Goal: Information Seeking & Learning: Learn about a topic

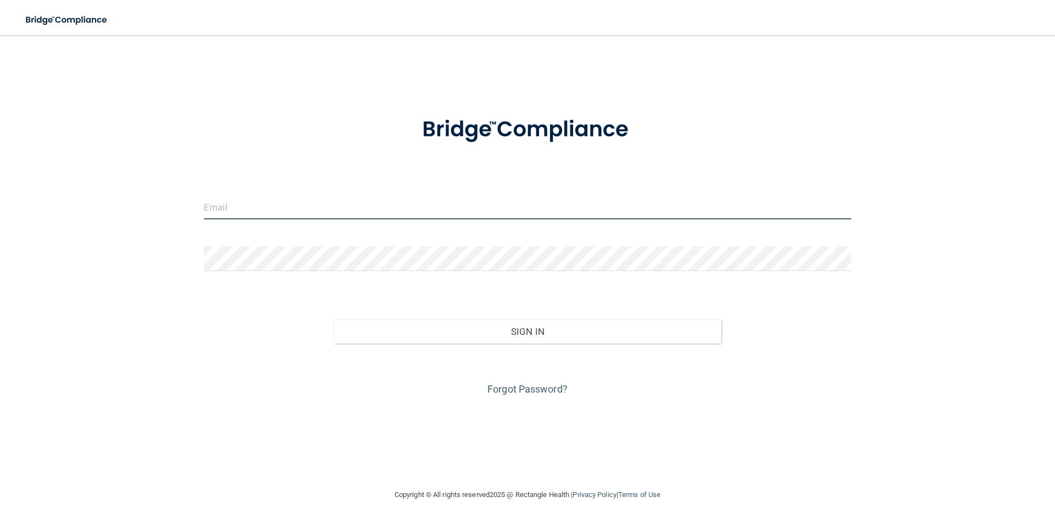
click at [285, 211] on input "email" at bounding box center [528, 207] width 648 height 25
type input "[EMAIL_ADDRESS][DOMAIN_NAME]"
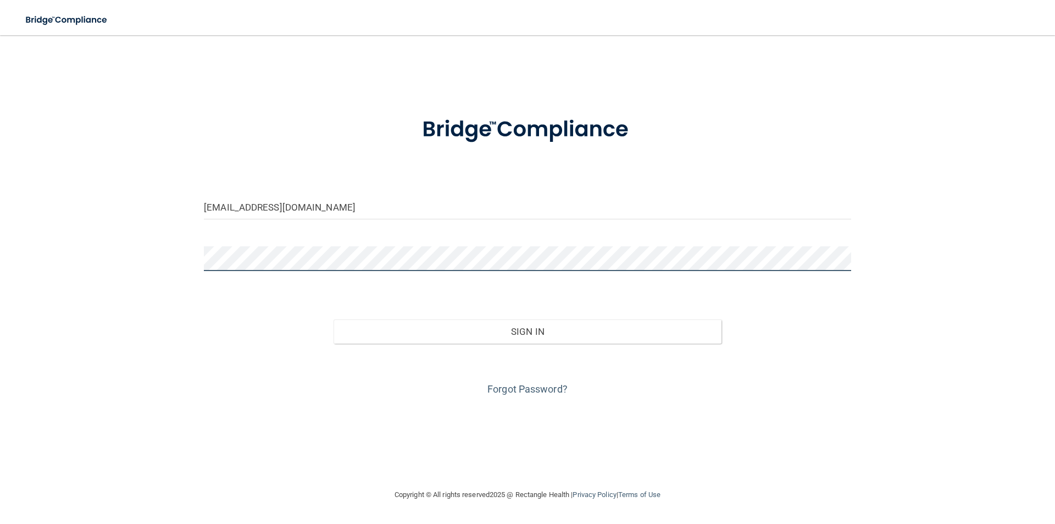
click at [334, 319] on button "Sign In" at bounding box center [528, 331] width 389 height 24
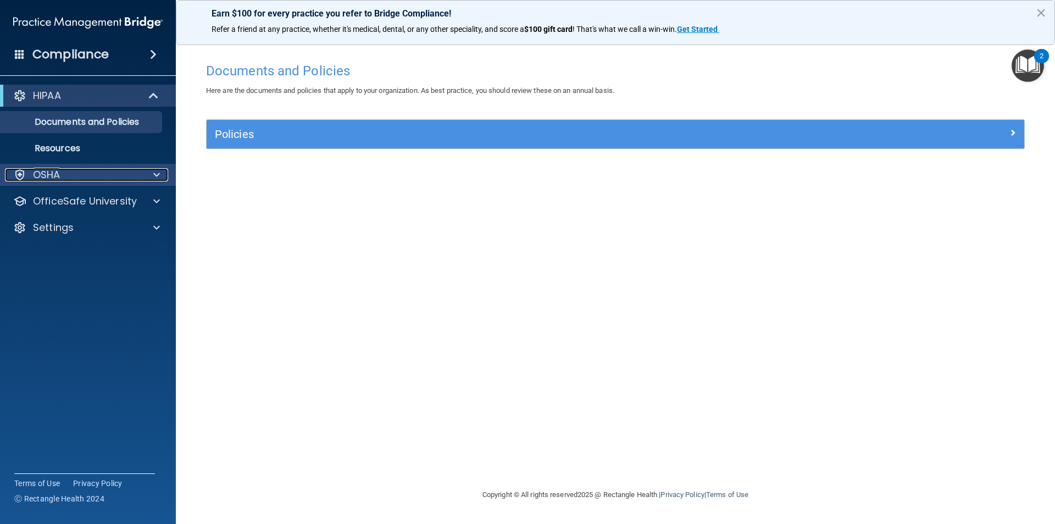
click at [150, 178] on div at bounding box center [154, 174] width 27 height 13
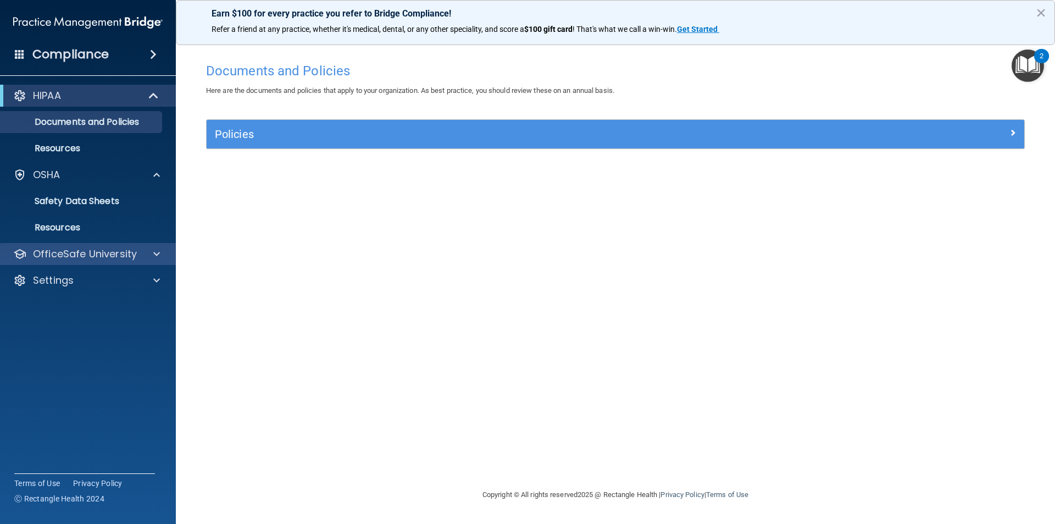
click at [164, 248] on div "OfficeSafe University" at bounding box center [88, 254] width 176 height 22
click at [161, 253] on div at bounding box center [154, 253] width 27 height 13
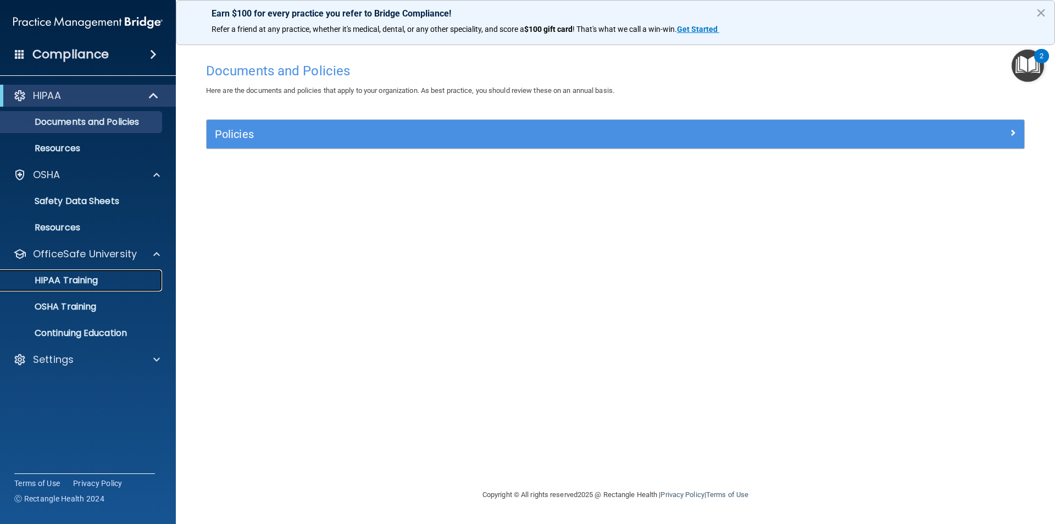
click at [87, 281] on p "HIPAA Training" at bounding box center [52, 280] width 91 height 11
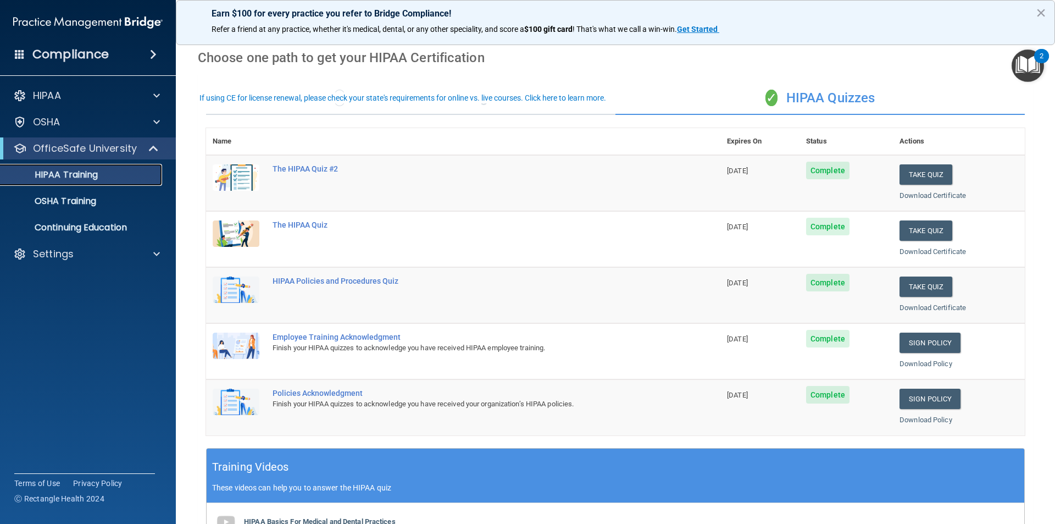
scroll to position [55, 0]
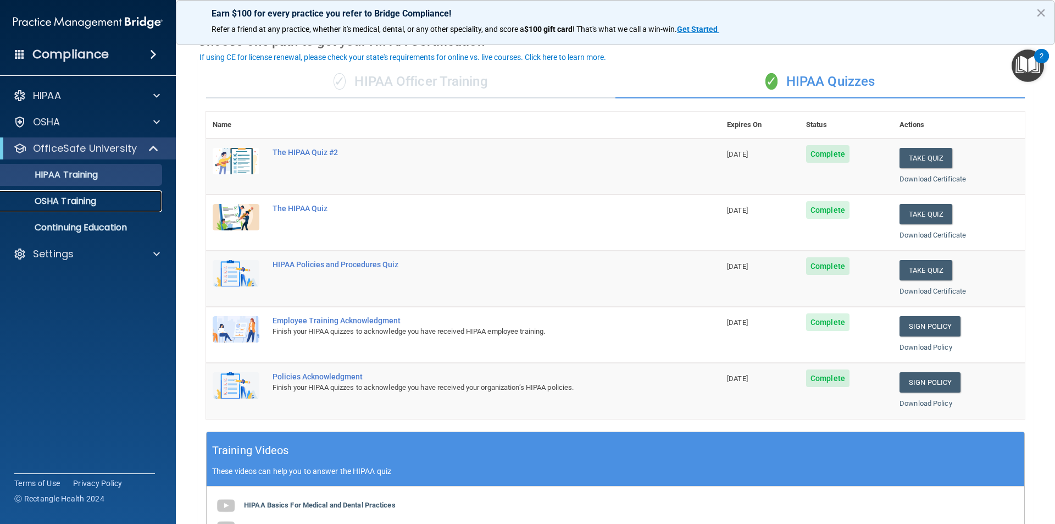
click at [66, 200] on p "OSHA Training" at bounding box center [51, 201] width 89 height 11
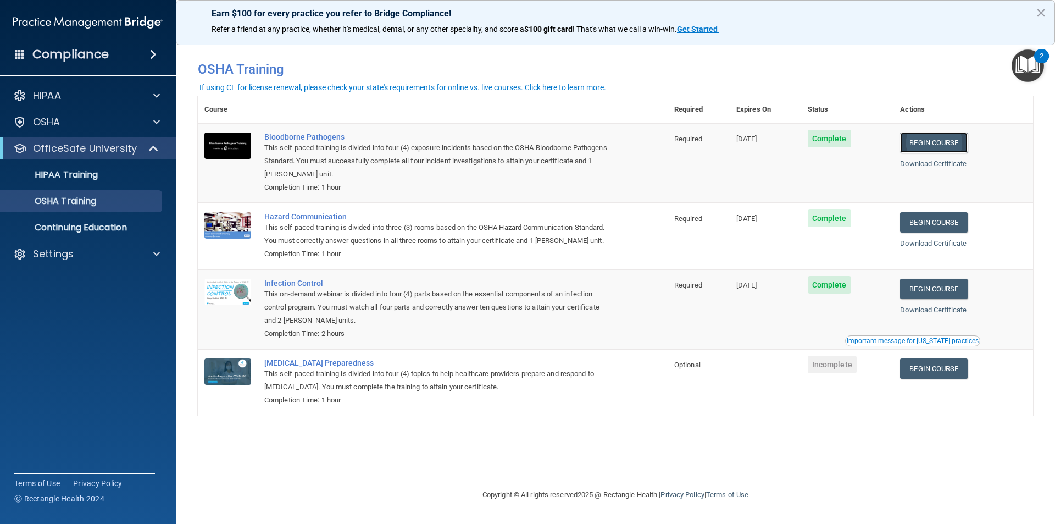
click at [949, 141] on link "Begin Course" at bounding box center [933, 142] width 67 height 20
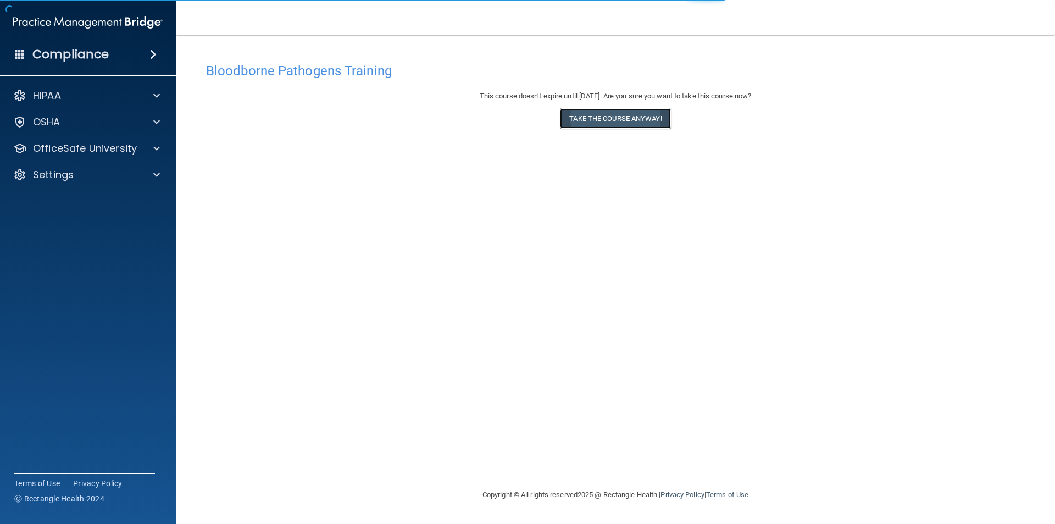
click at [623, 110] on button "Take the course anyway!" at bounding box center [615, 118] width 110 height 20
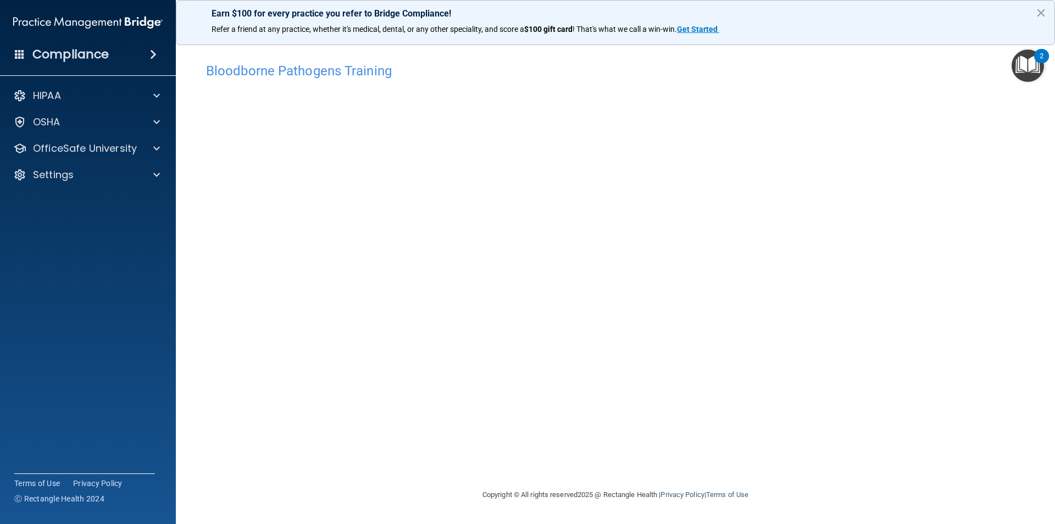
click at [298, 72] on h4 "Bloodborne Pathogens Training" at bounding box center [615, 71] width 819 height 14
click at [160, 141] on div "OfficeSafe University" at bounding box center [88, 148] width 176 height 22
click at [159, 145] on span at bounding box center [156, 148] width 7 height 13
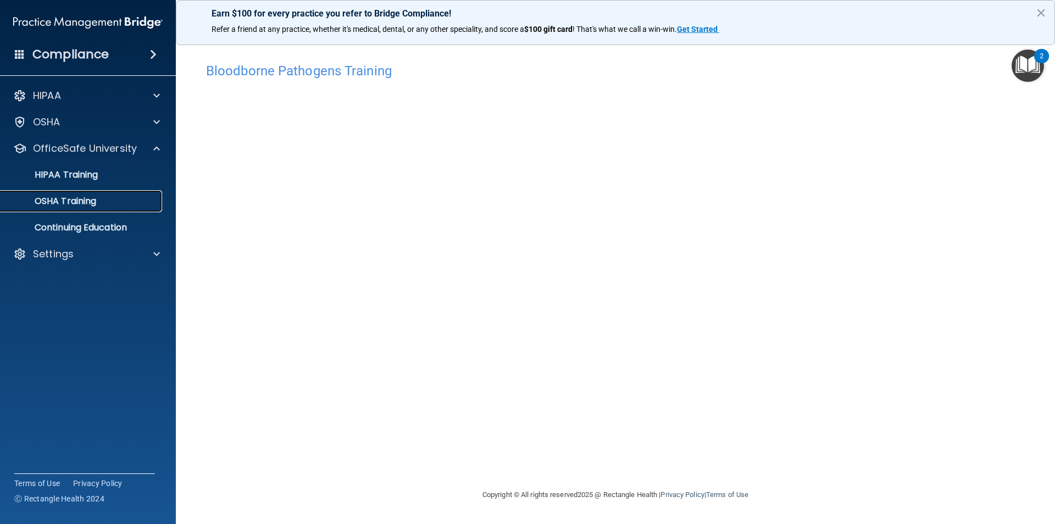
click at [79, 205] on p "OSHA Training" at bounding box center [51, 201] width 89 height 11
